Goal: Task Accomplishment & Management: Complete application form

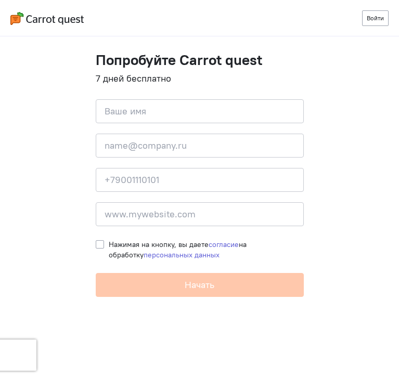
click at [148, 114] on input at bounding box center [200, 111] width 208 height 24
type input """
type input "Эдуард"
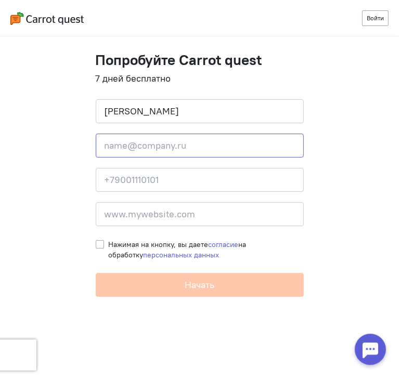
click at [237, 150] on input "email" at bounding box center [200, 146] width 208 height 24
type input "aam2004.10.02@gmail.com"
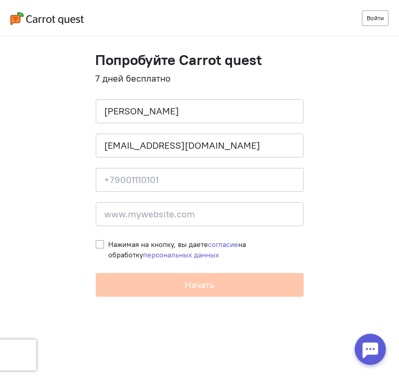
type input "+79937470216"
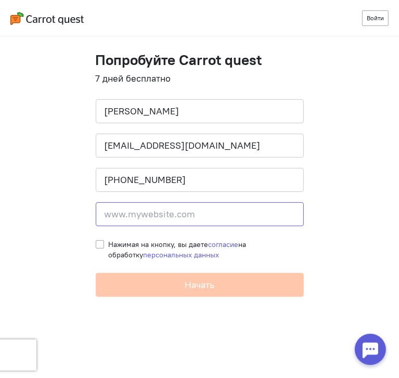
click at [192, 219] on input at bounding box center [200, 214] width 208 height 24
type input "WWW.Ipe.com"
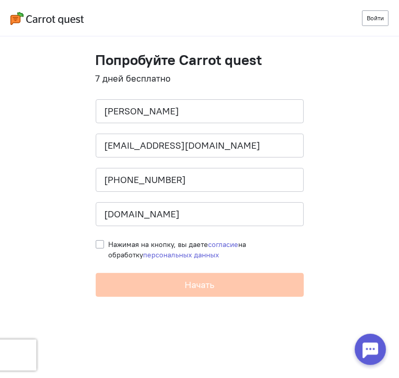
click at [92, 244] on div "Попробуйте Carrot quest 7 дней бесплатно Имя Эдуард Почта aam2004.10.02@gmail.c…" at bounding box center [199, 174] width 229 height 245
click at [109, 244] on label "Нажимая на кнопку, вы даете согласие на обработку персональных данных" at bounding box center [206, 249] width 195 height 21
click at [97, 244] on input "Нажимая на кнопку, вы даете согласие на обработку персональных данных" at bounding box center [100, 243] width 8 height 9
checkbox input "true"
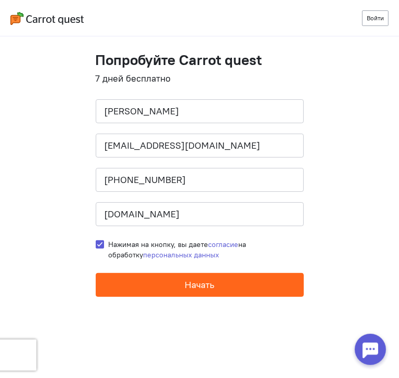
click at [113, 291] on button "Начать" at bounding box center [200, 285] width 208 height 24
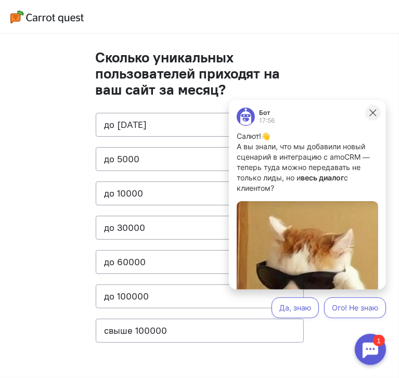
click at [366, 112] on button at bounding box center [373, 113] width 16 height 16
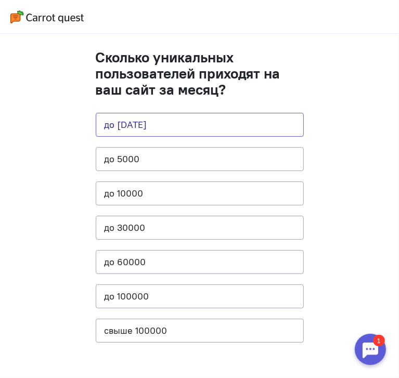
click at [185, 114] on button "до [DATE]" at bounding box center [200, 125] width 208 height 24
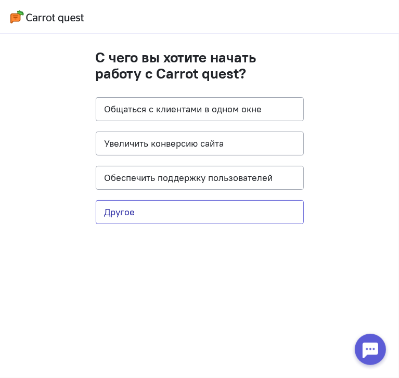
click at [177, 213] on button "Другое" at bounding box center [200, 212] width 208 height 24
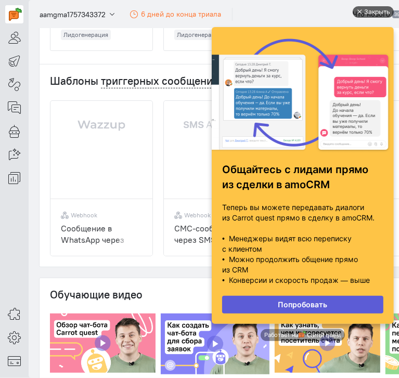
click at [371, 11] on div "Закрыть" at bounding box center [376, 11] width 26 height 11
